Goal: Communication & Community: Answer question/provide support

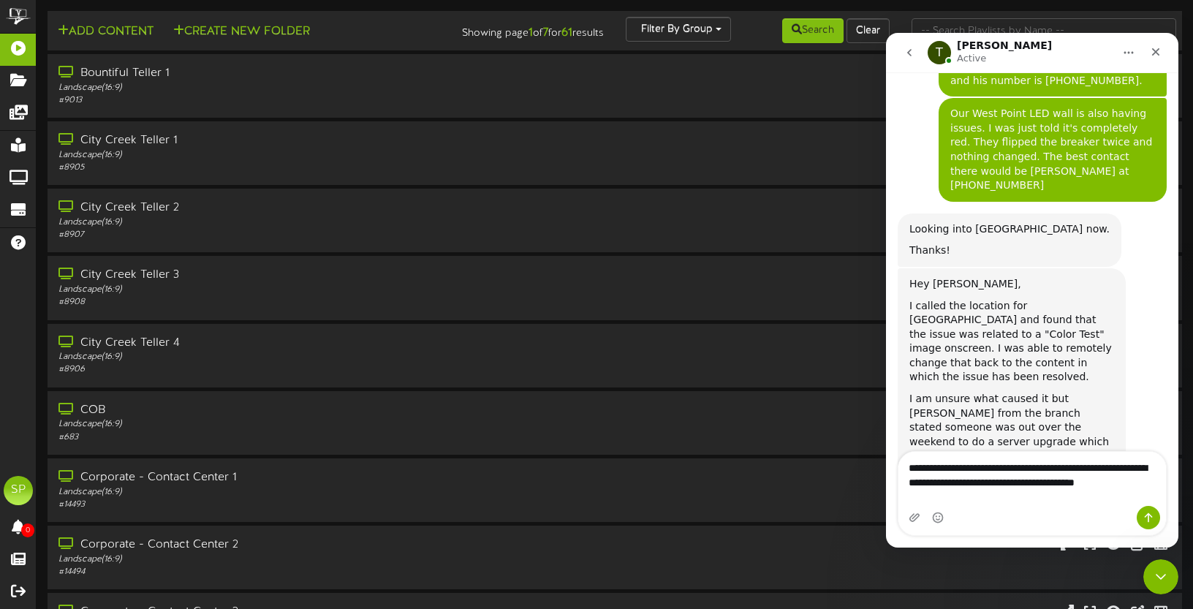
scroll to position [1278, 0]
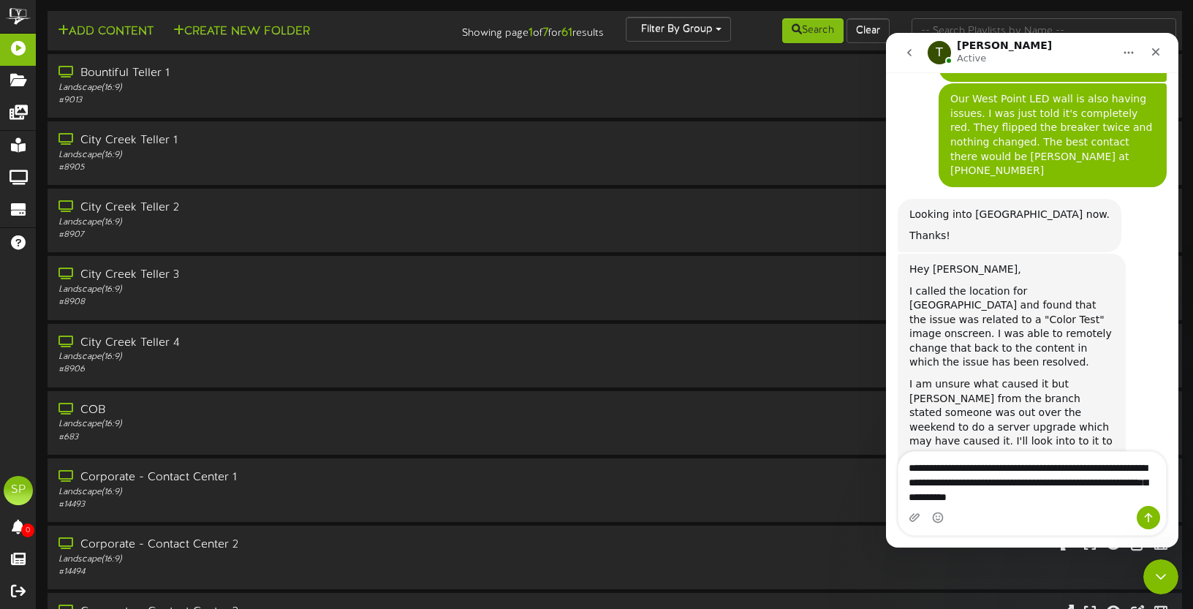
type textarea "**********"
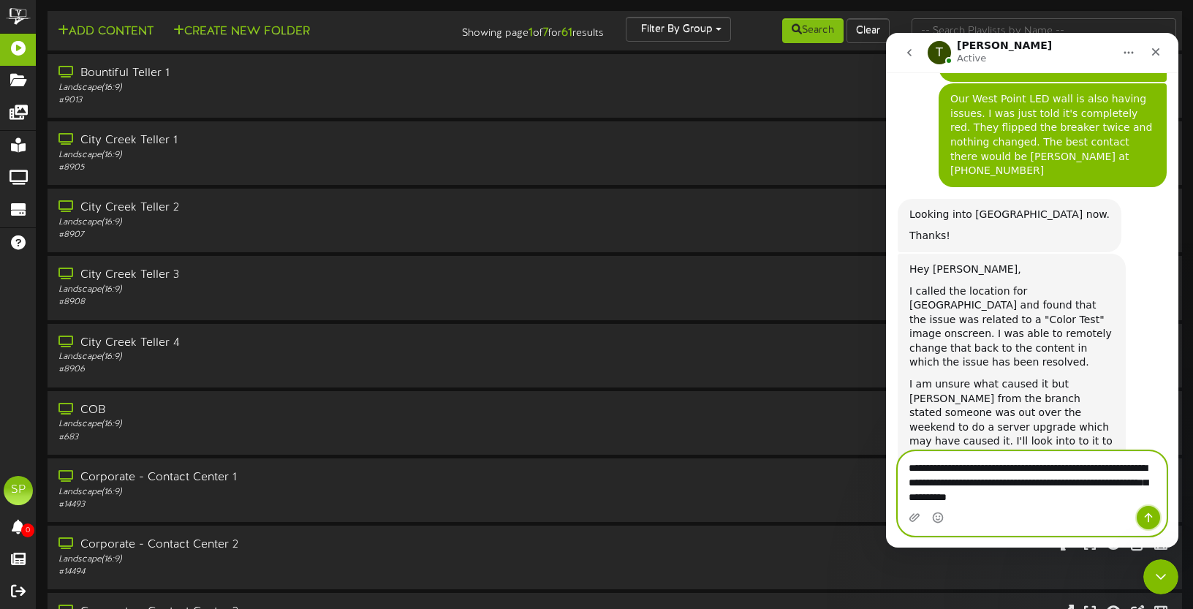
click at [1147, 516] on icon "Send a message…" at bounding box center [1149, 518] width 12 height 12
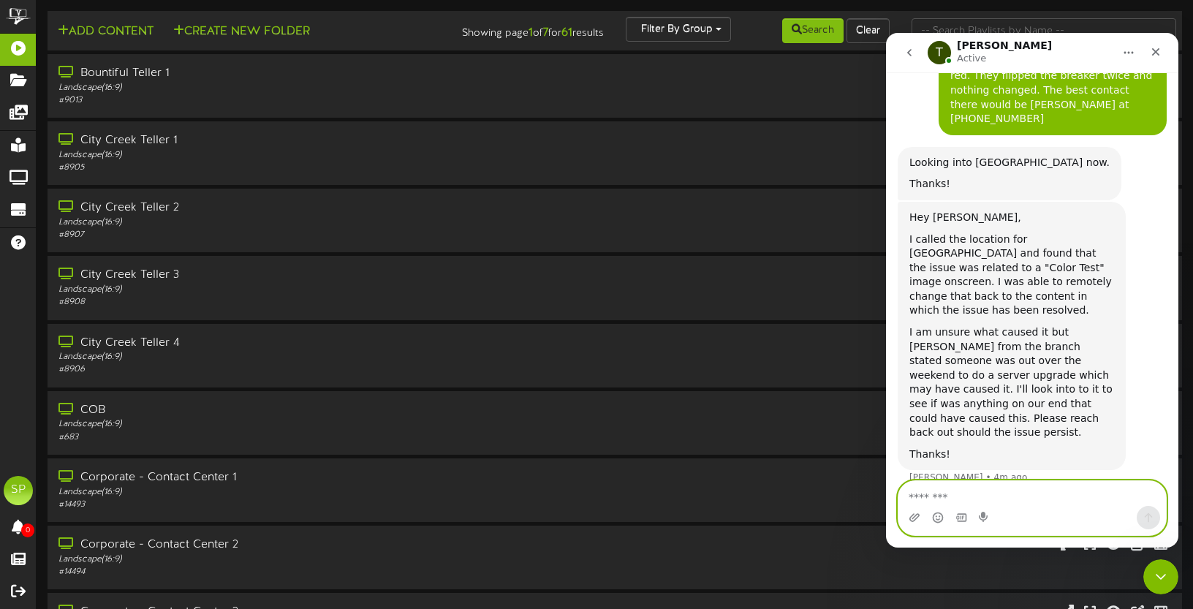
scroll to position [1335, 0]
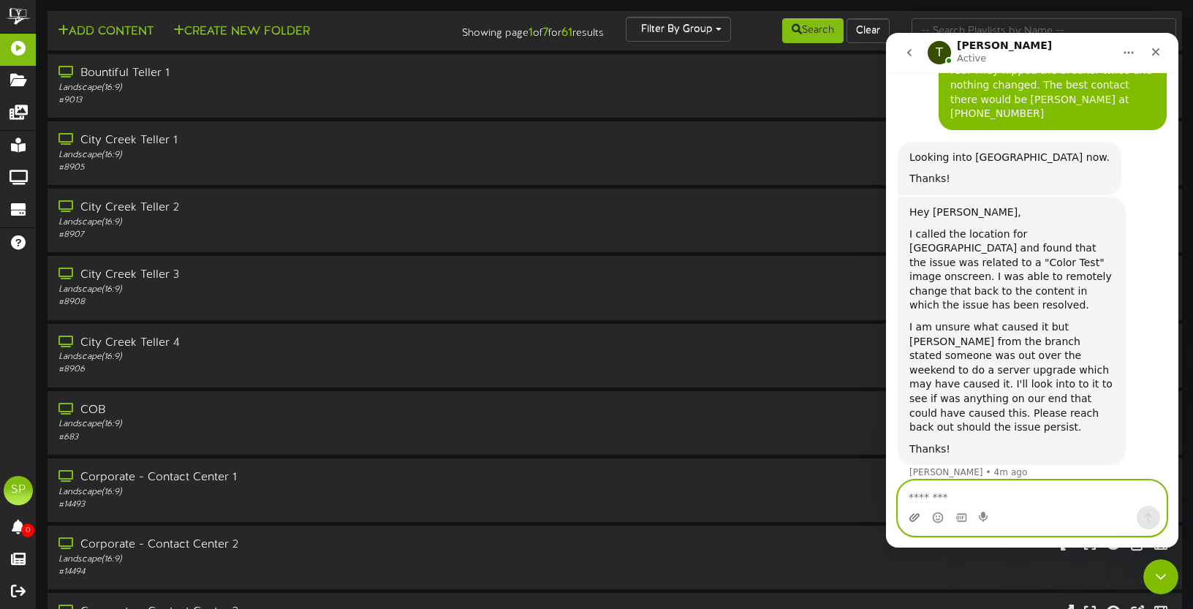
click at [916, 516] on icon "Upload attachment" at bounding box center [915, 518] width 12 height 12
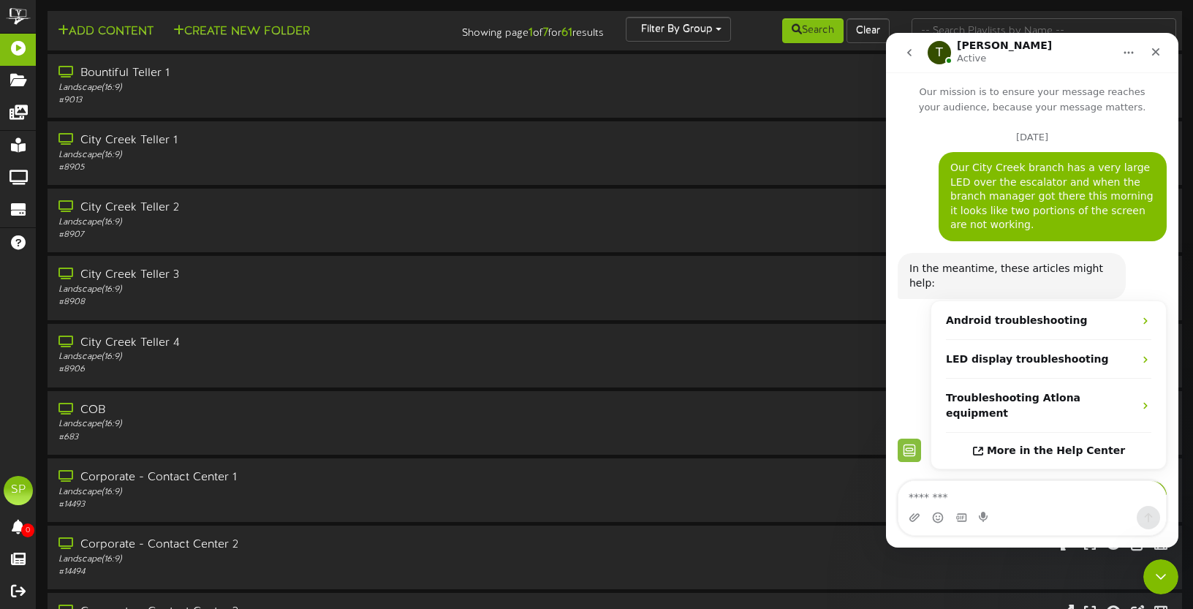
scroll to position [1550, 0]
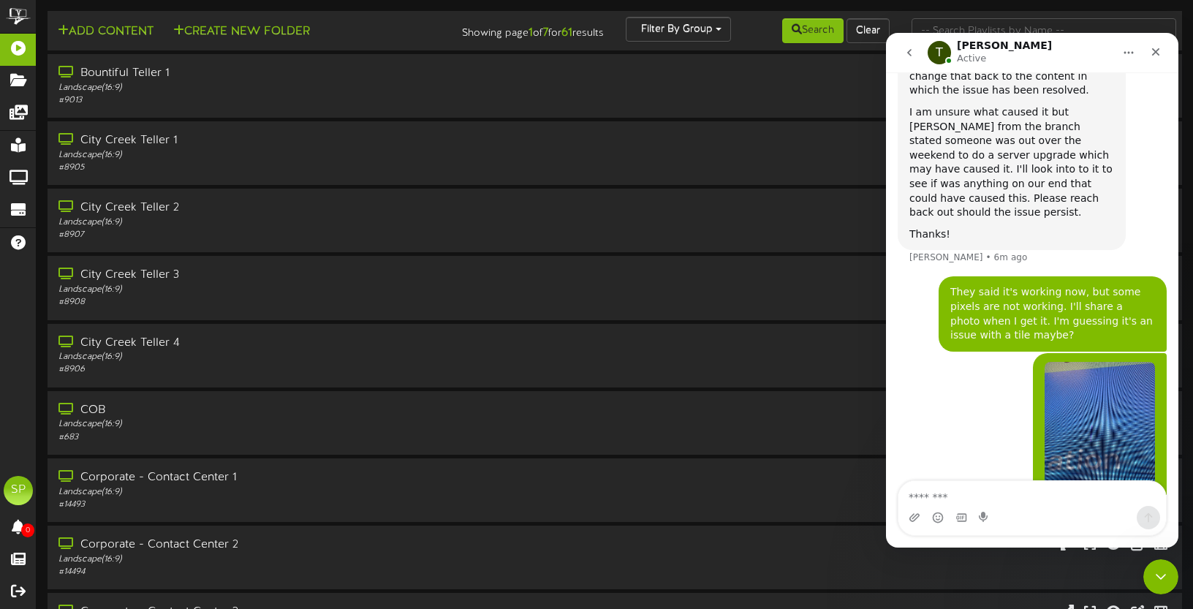
scroll to position [1607, 0]
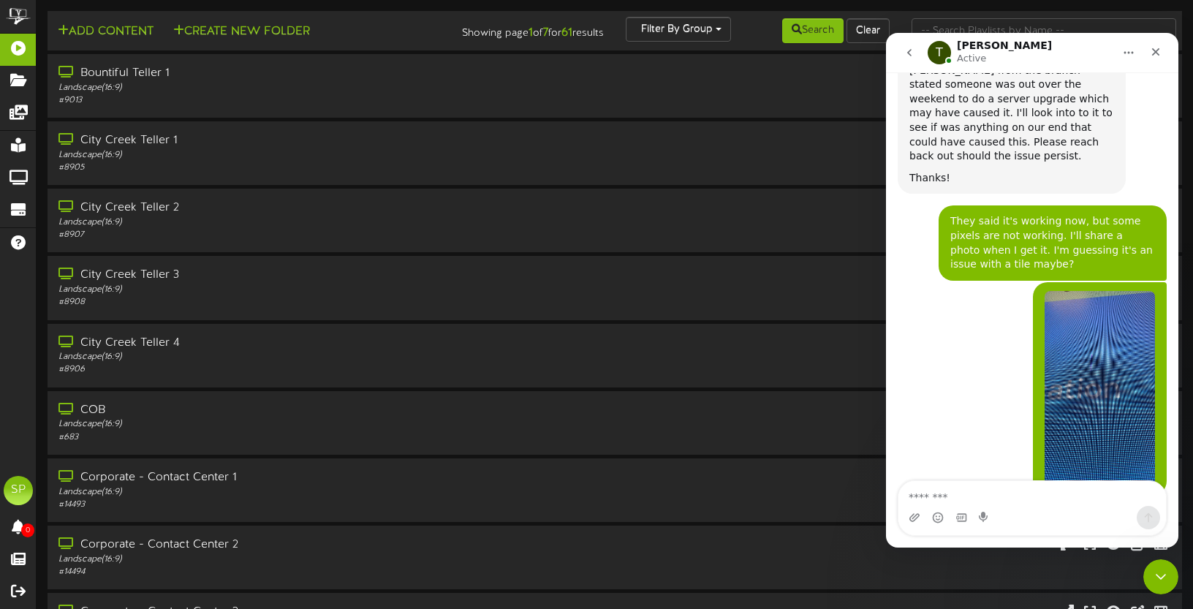
scroll to position [1673, 0]
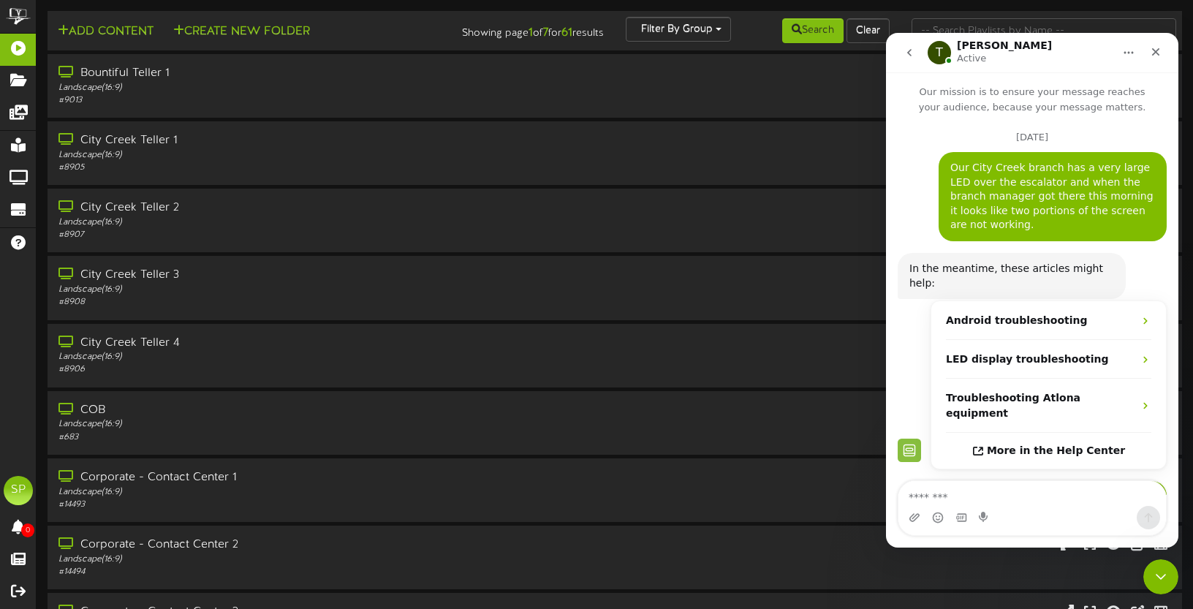
scroll to position [1673, 0]
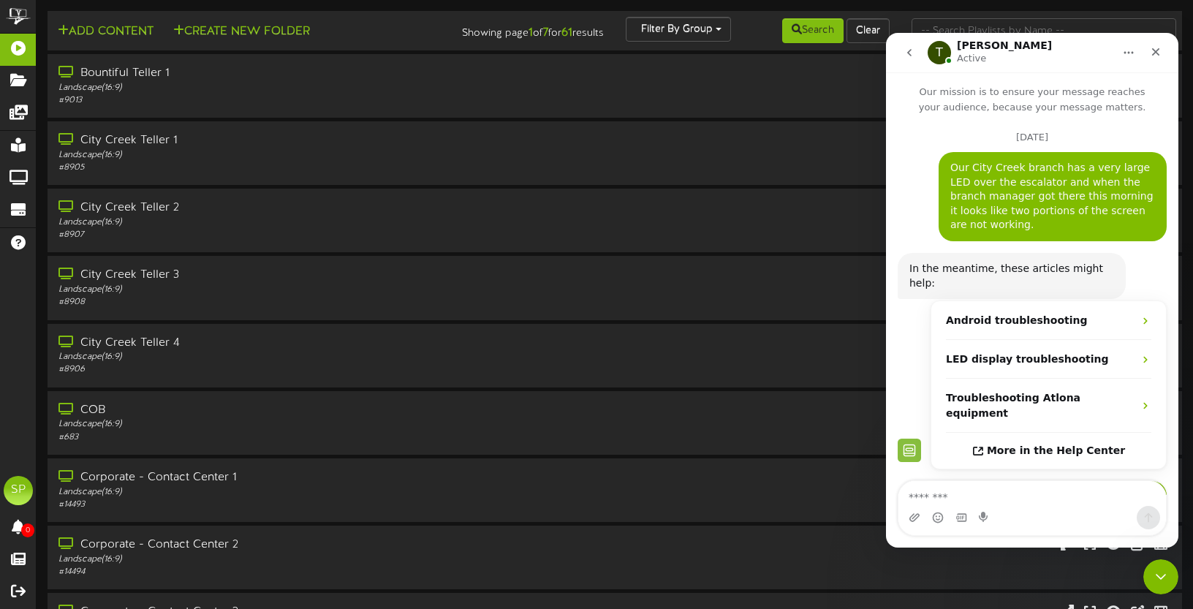
scroll to position [1673, 0]
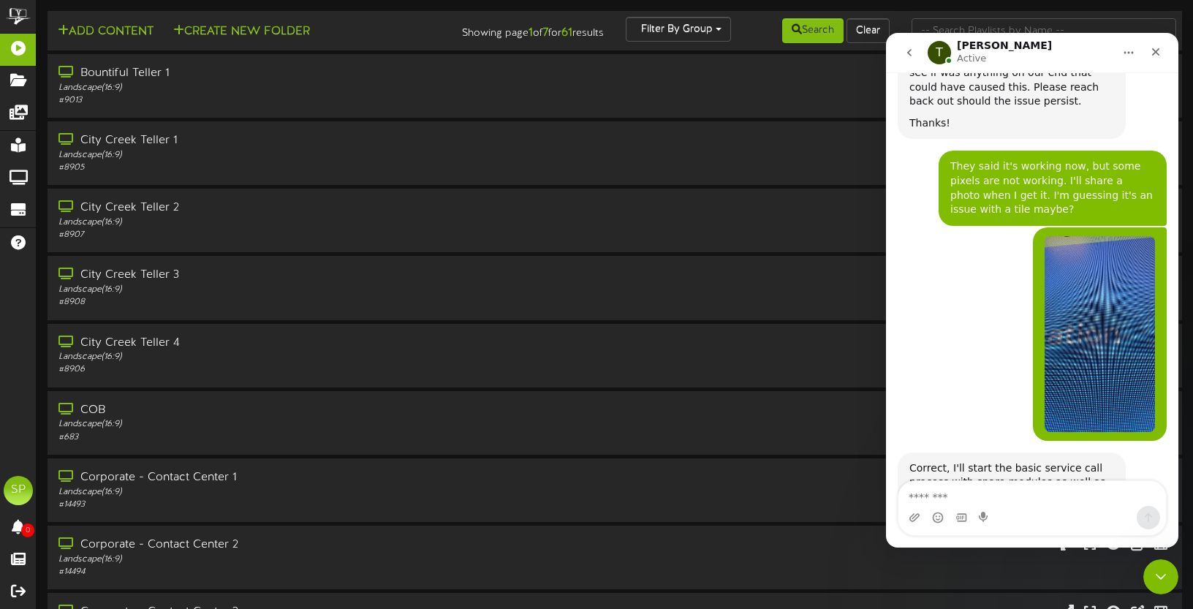
scroll to position [1673, 0]
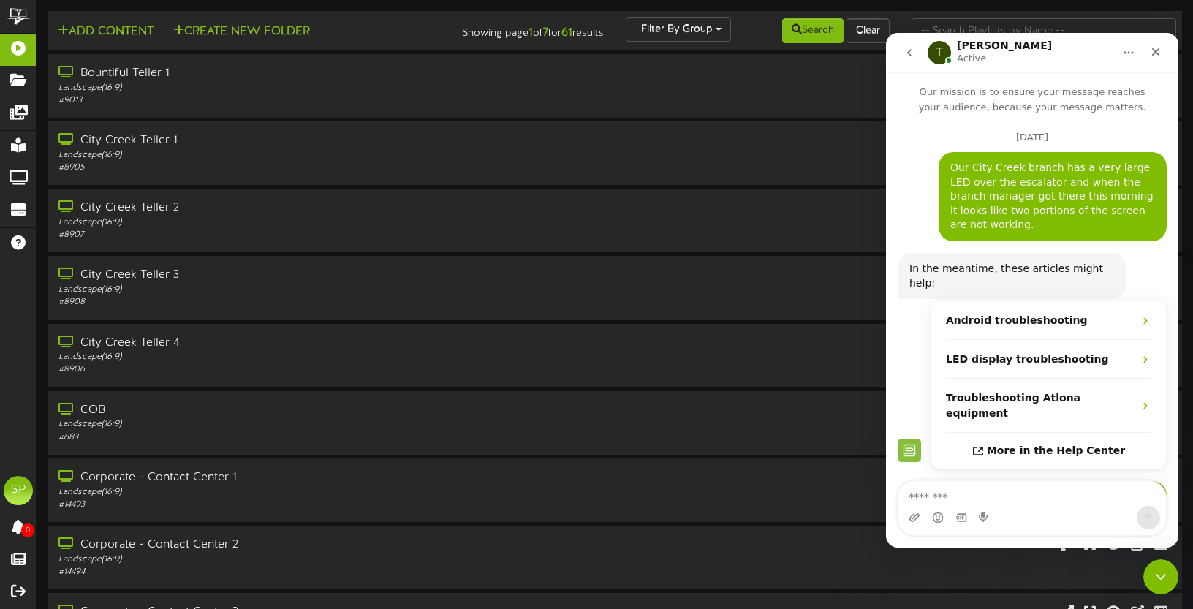
scroll to position [1673, 0]
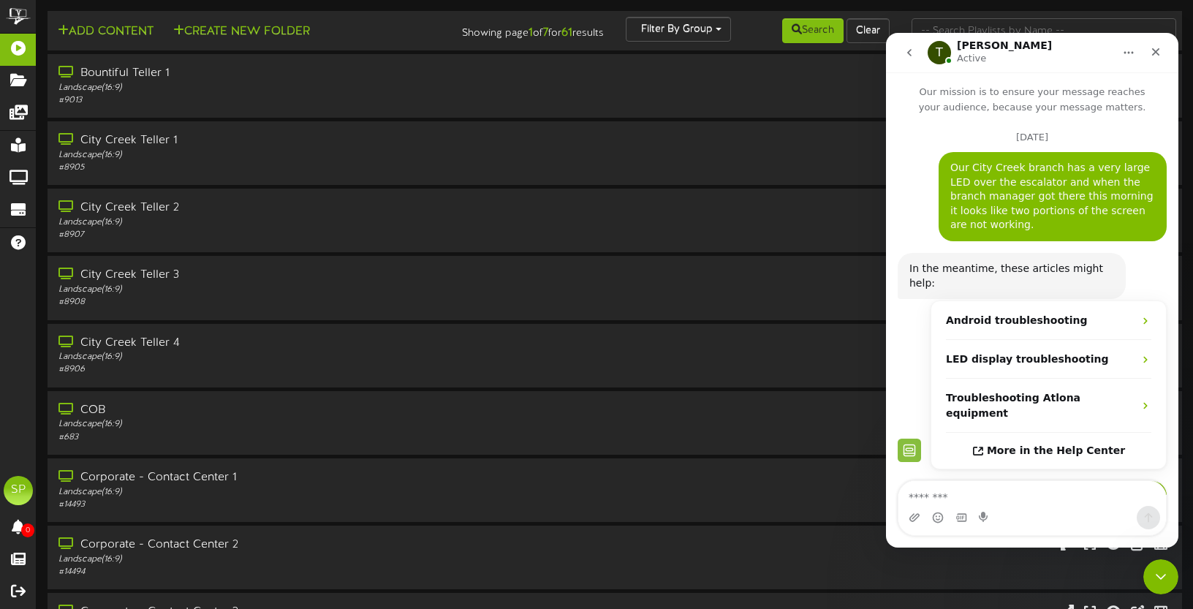
scroll to position [1673, 0]
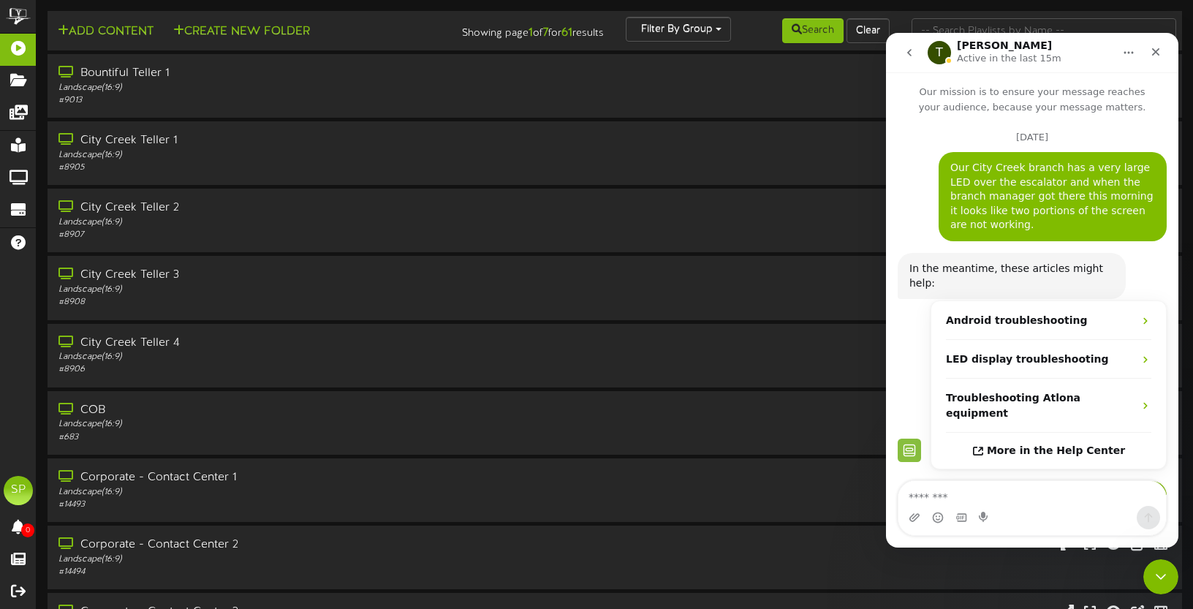
scroll to position [1673, 0]
